Goal: Check status: Check status

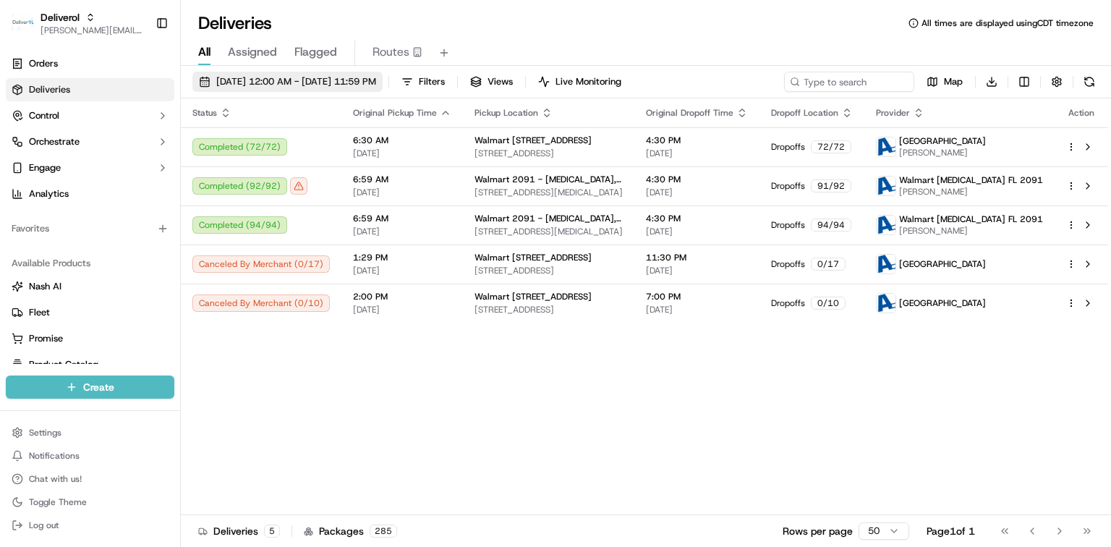
click at [277, 79] on span "[DATE] 12:00 AM - [DATE] 11:59 PM" at bounding box center [296, 81] width 160 height 13
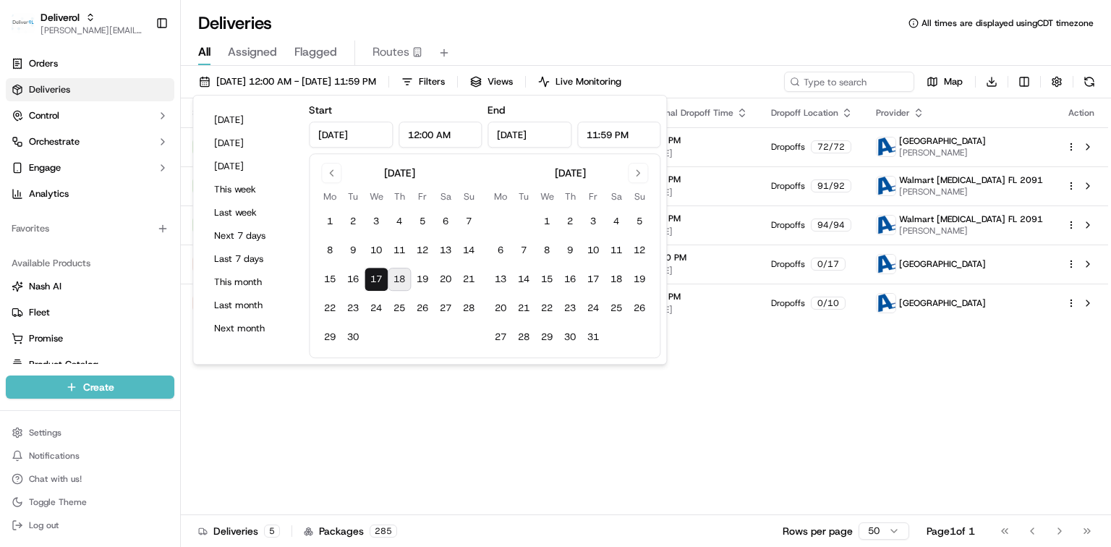
click at [402, 286] on button "18" at bounding box center [399, 279] width 23 height 23
type input "[DATE]"
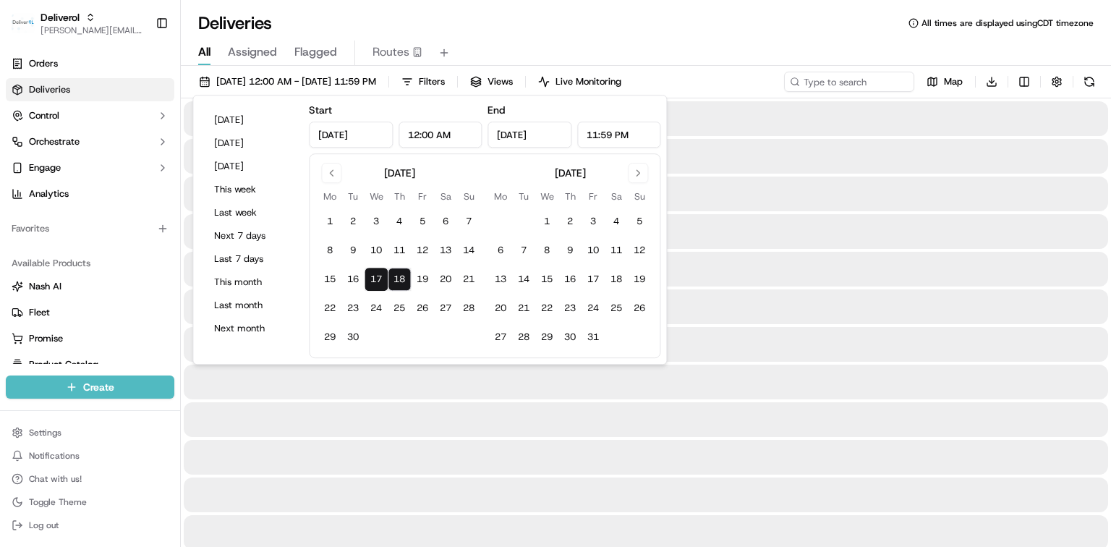
click at [402, 285] on button "18" at bounding box center [399, 279] width 23 height 23
type input "[DATE]"
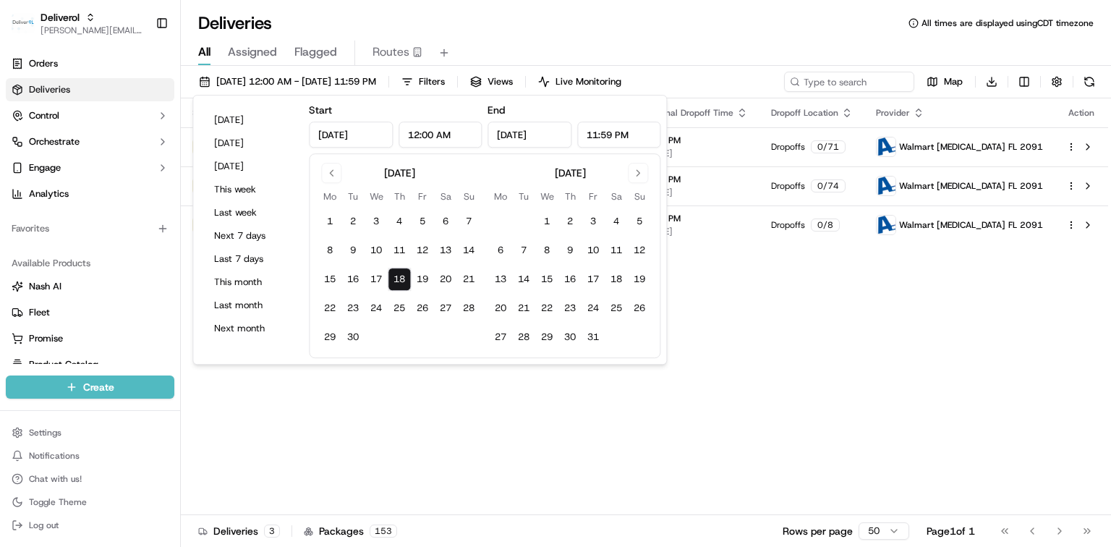
click at [645, 15] on div "Deliveries All times are displayed using CDT timezone" at bounding box center [646, 23] width 930 height 23
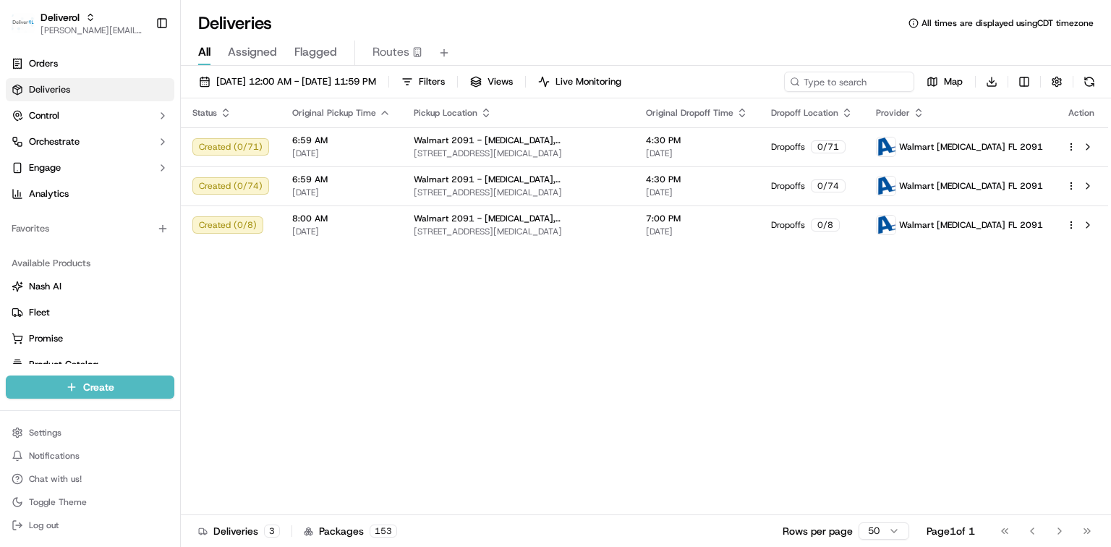
click at [735, 329] on div "Status Original Pickup Time Pickup Location Original Dropoff Time Dropoff Locat…" at bounding box center [644, 306] width 927 height 417
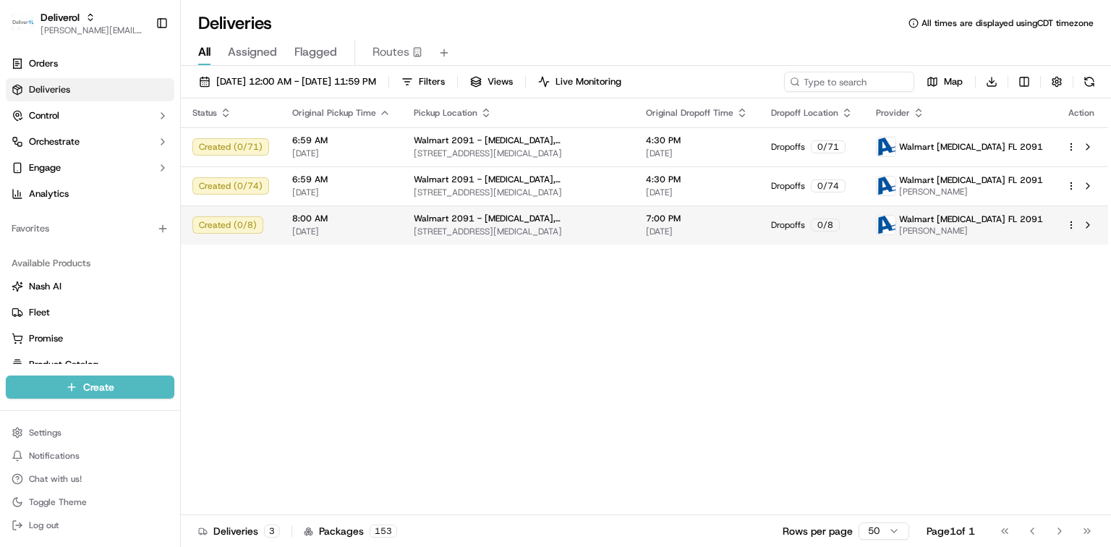
click at [691, 232] on span "[DATE]" at bounding box center [697, 232] width 102 height 12
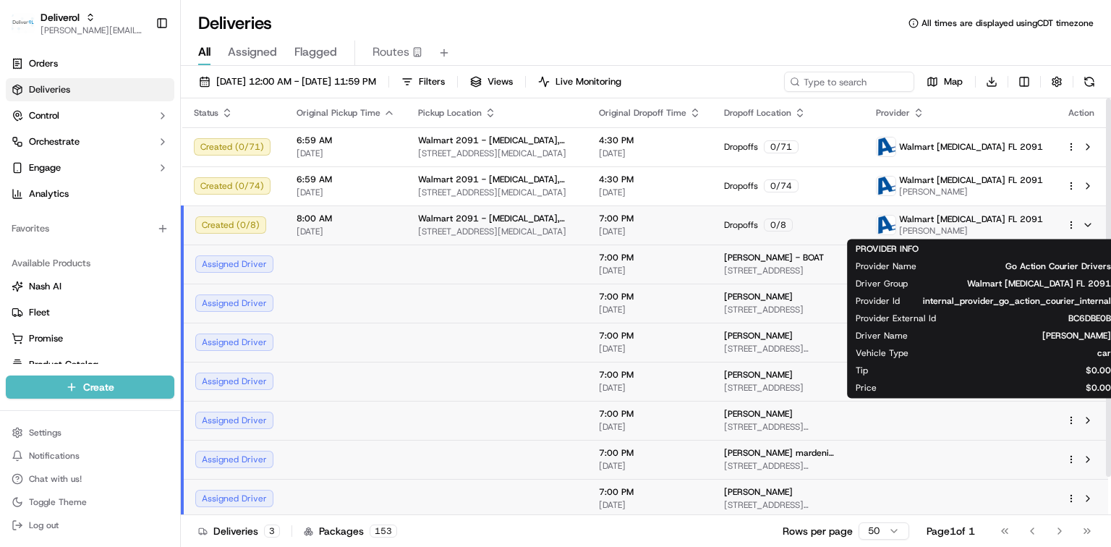
click at [981, 233] on span "[PERSON_NAME]" at bounding box center [971, 231] width 144 height 12
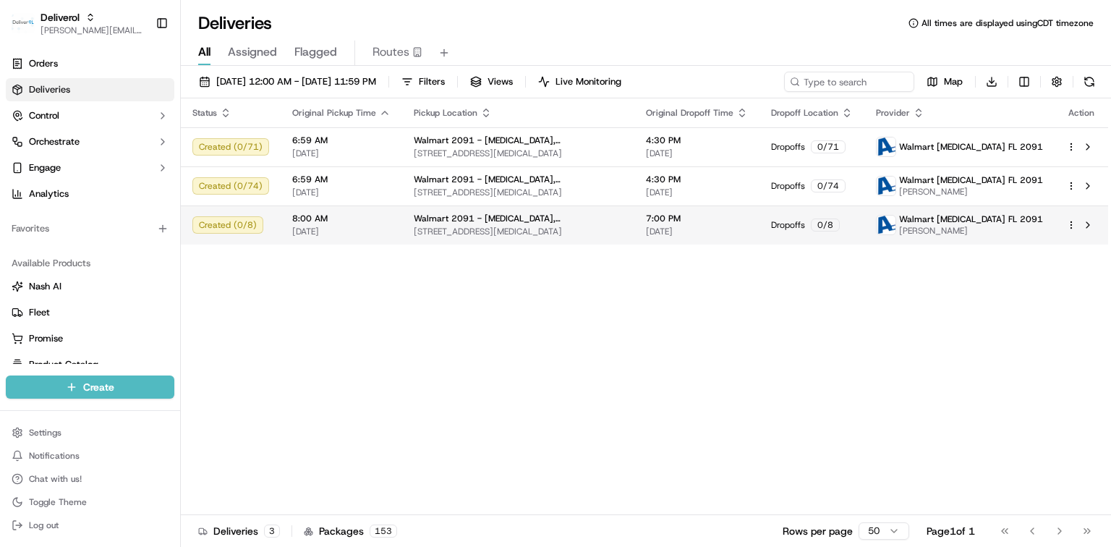
click at [1072, 229] on html "Deliverol [PERSON_NAME][EMAIL_ADDRESS][PERSON_NAME][DOMAIN_NAME] Toggle Sidebar…" at bounding box center [555, 273] width 1111 height 547
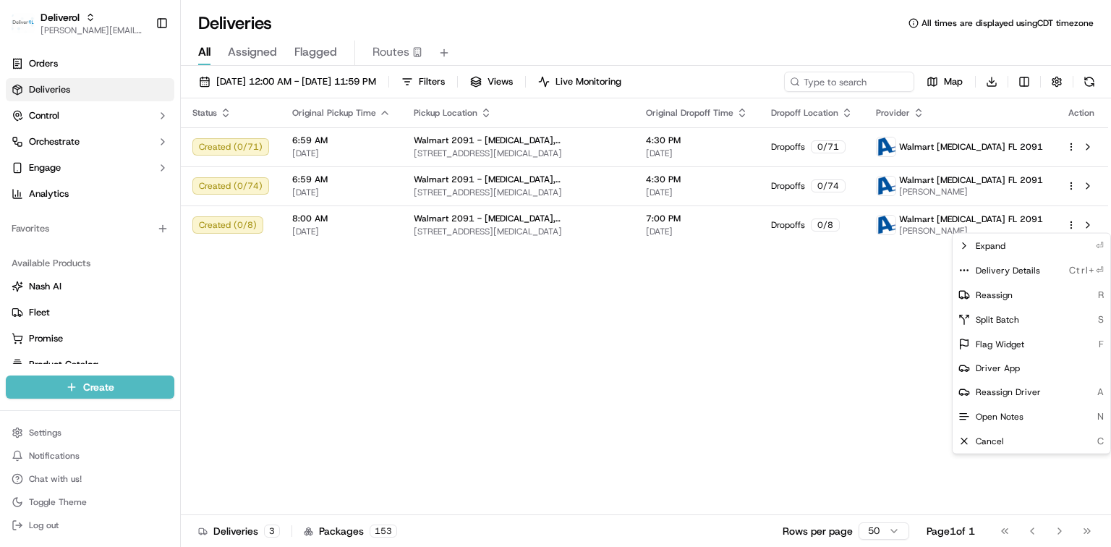
click at [84, 35] on html "Deliverol [PERSON_NAME][EMAIL_ADDRESS][PERSON_NAME][DOMAIN_NAME] Toggle Sidebar…" at bounding box center [555, 273] width 1111 height 547
